Goal: Download file/media

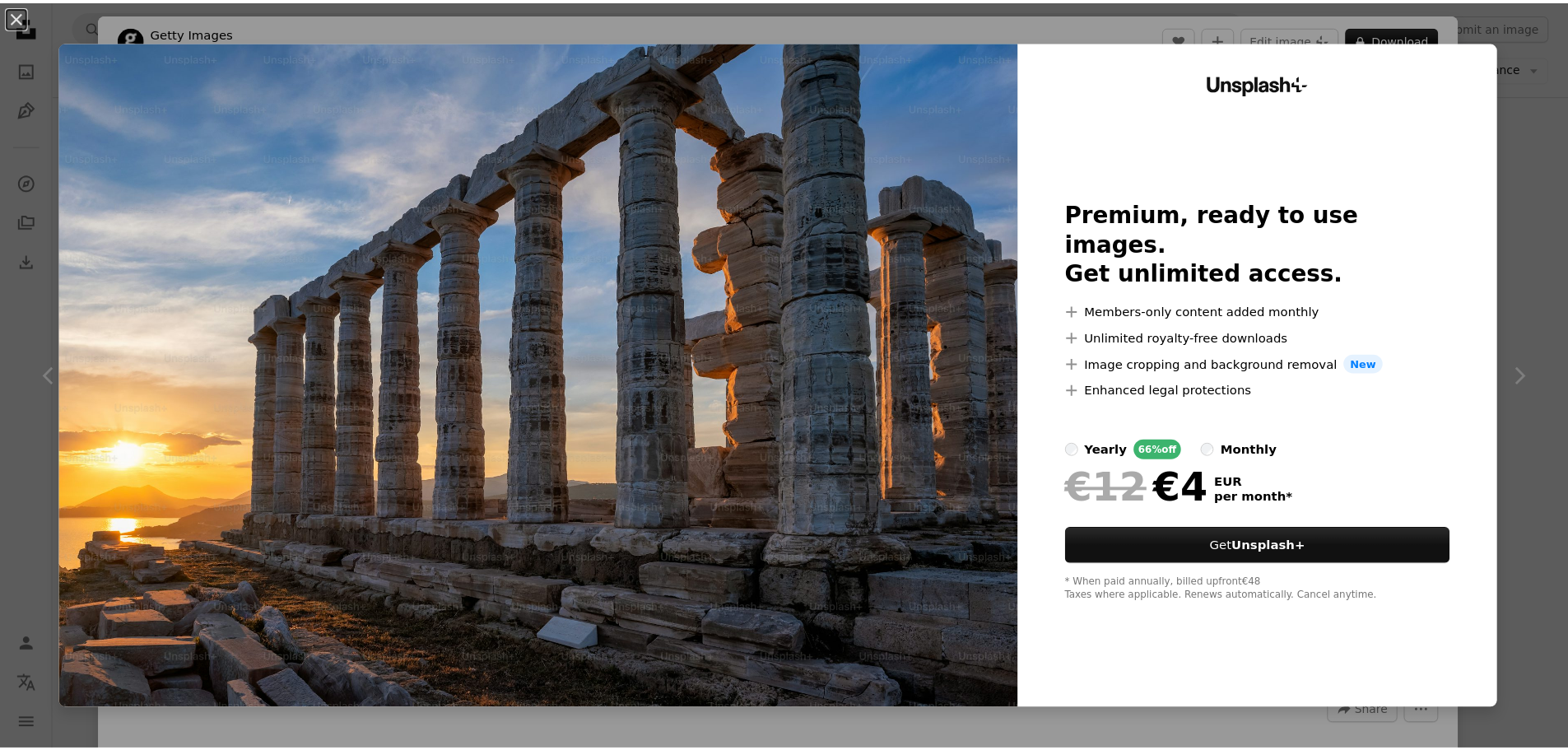
scroll to position [21496, 0]
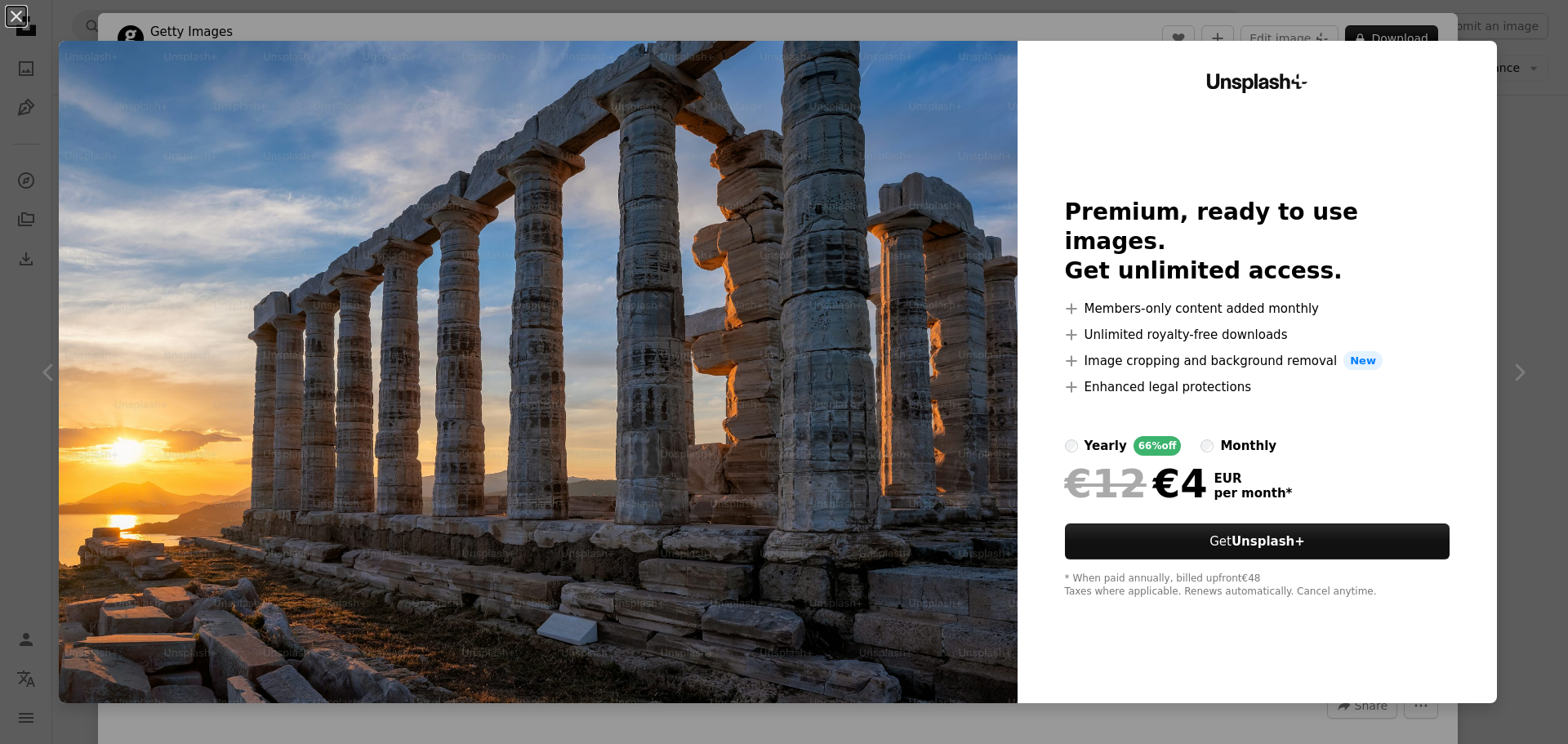
click at [1531, 233] on div "An X shape Unsplash+ Premium, ready to use images. Get unlimited access. A plus…" at bounding box center [784, 372] width 1568 height 744
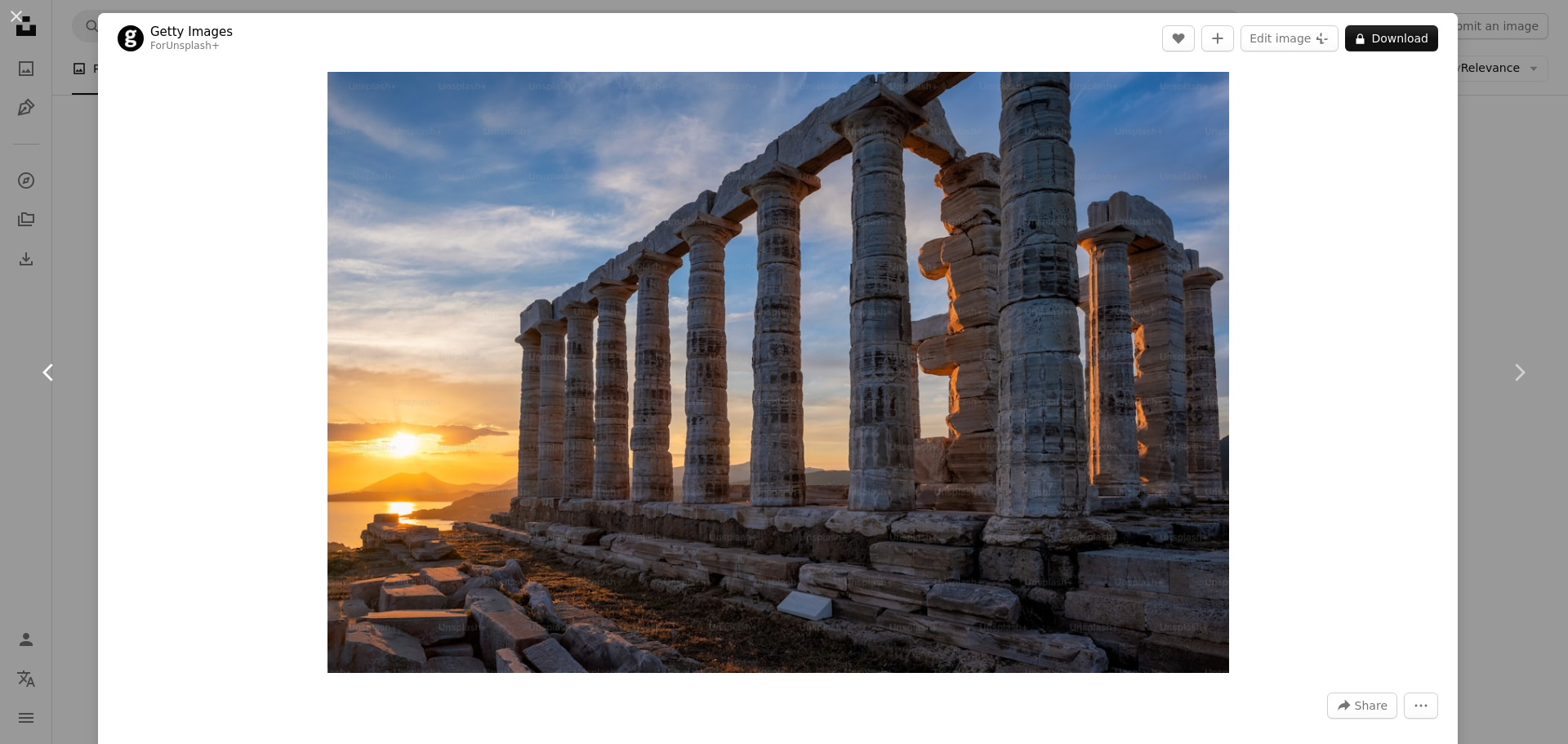
click at [54, 376] on icon "Chevron left" at bounding box center [48, 372] width 26 height 26
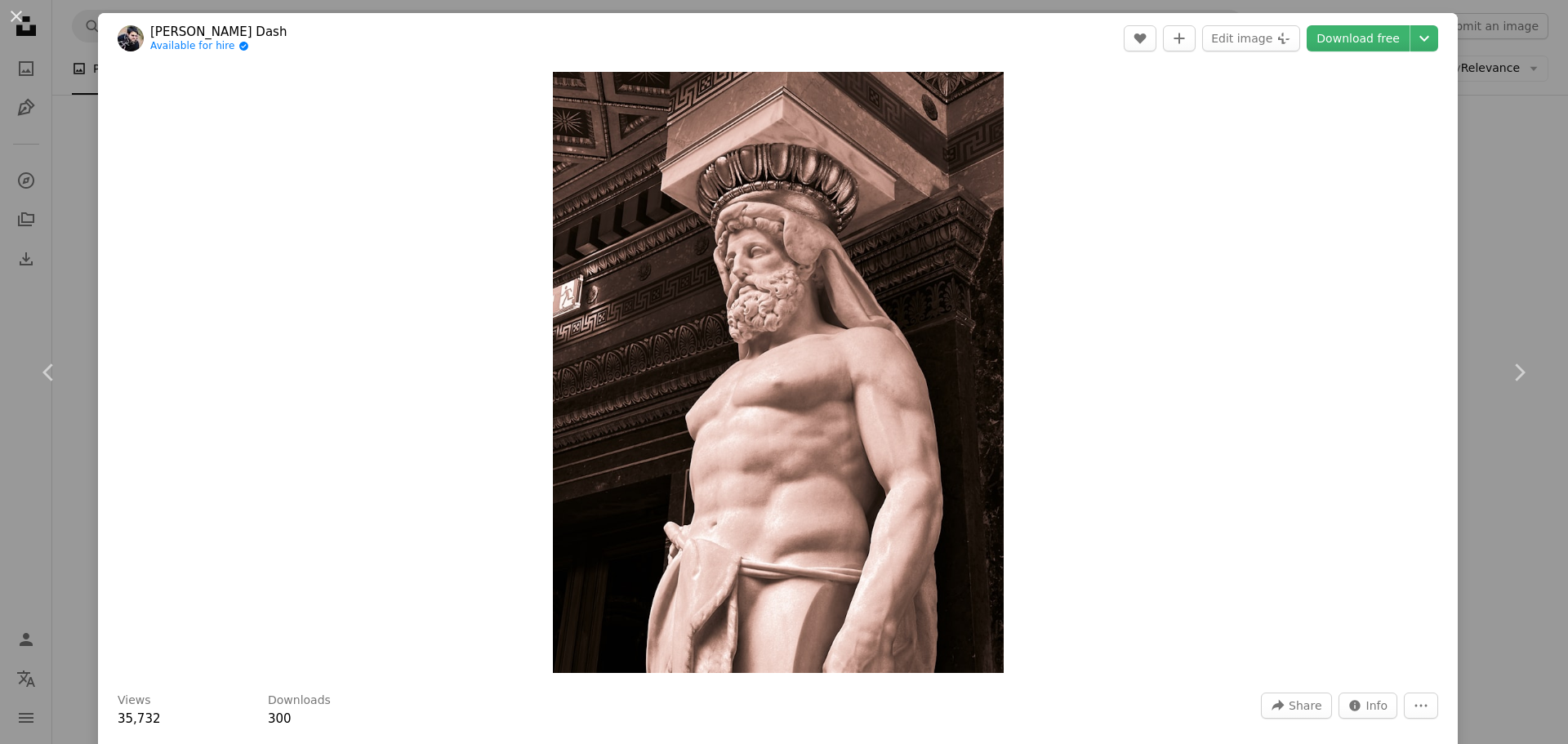
click at [1473, 183] on div "An X shape Chevron left Chevron right [PERSON_NAME] Dash Available for hire A c…" at bounding box center [784, 372] width 1568 height 744
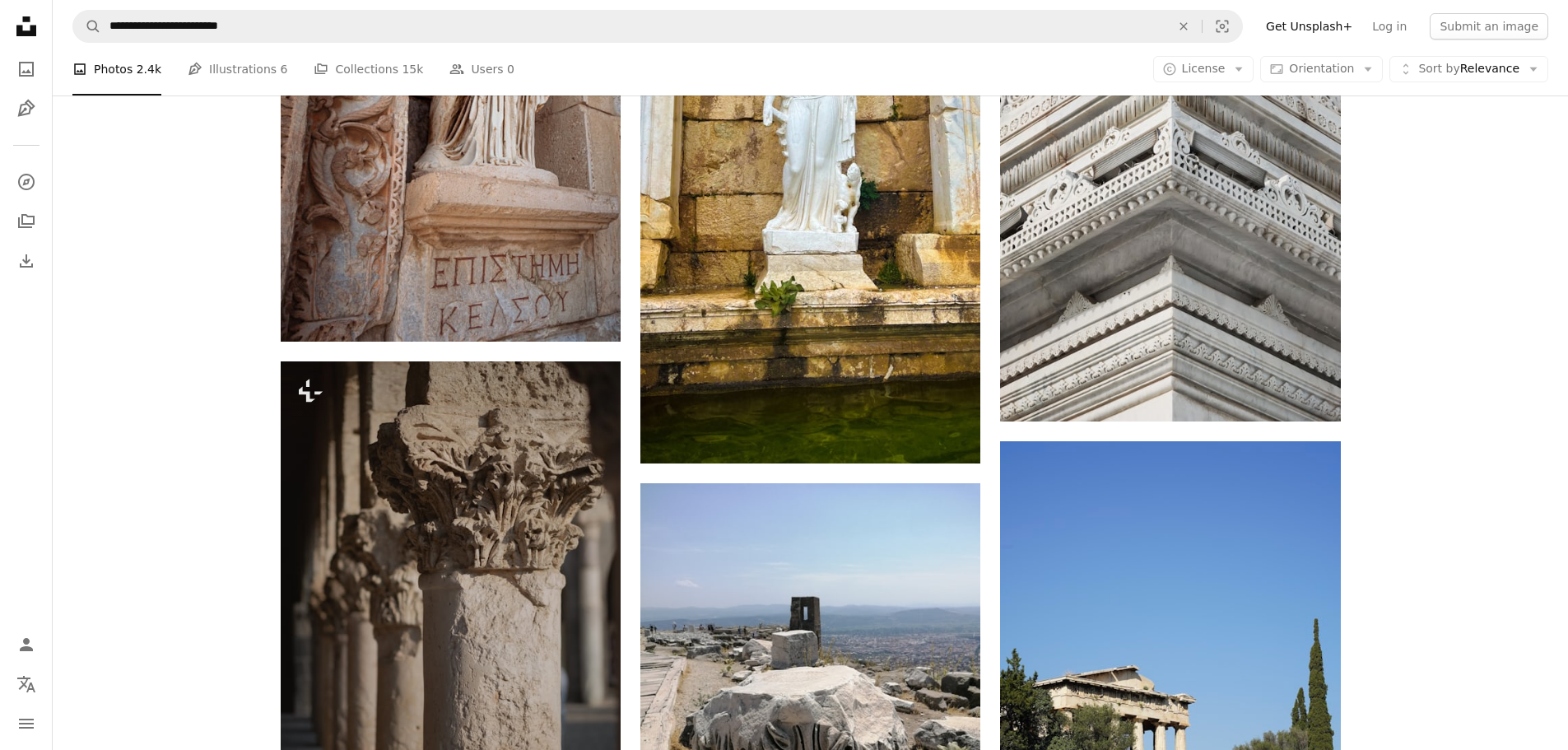
scroll to position [25285, 0]
